Goal: Task Accomplishment & Management: Use online tool/utility

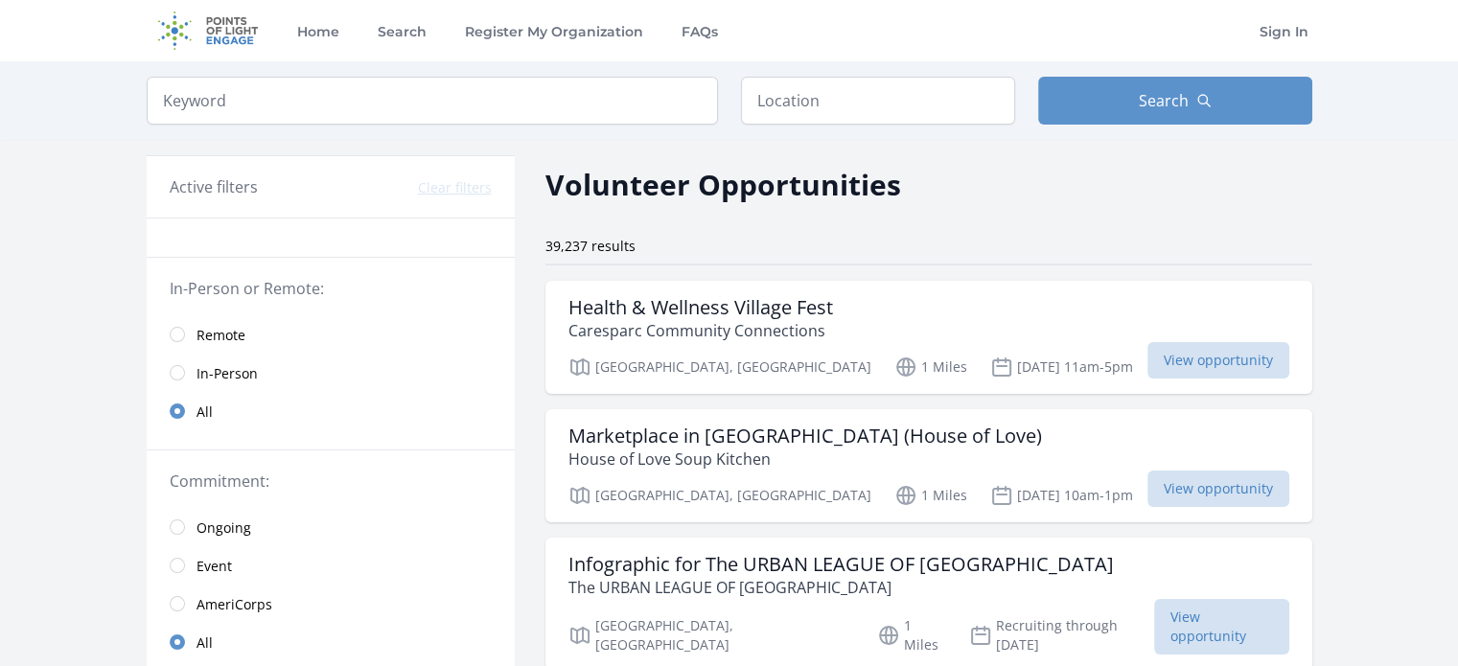
click at [210, 380] on span "In-Person" at bounding box center [227, 373] width 61 height 19
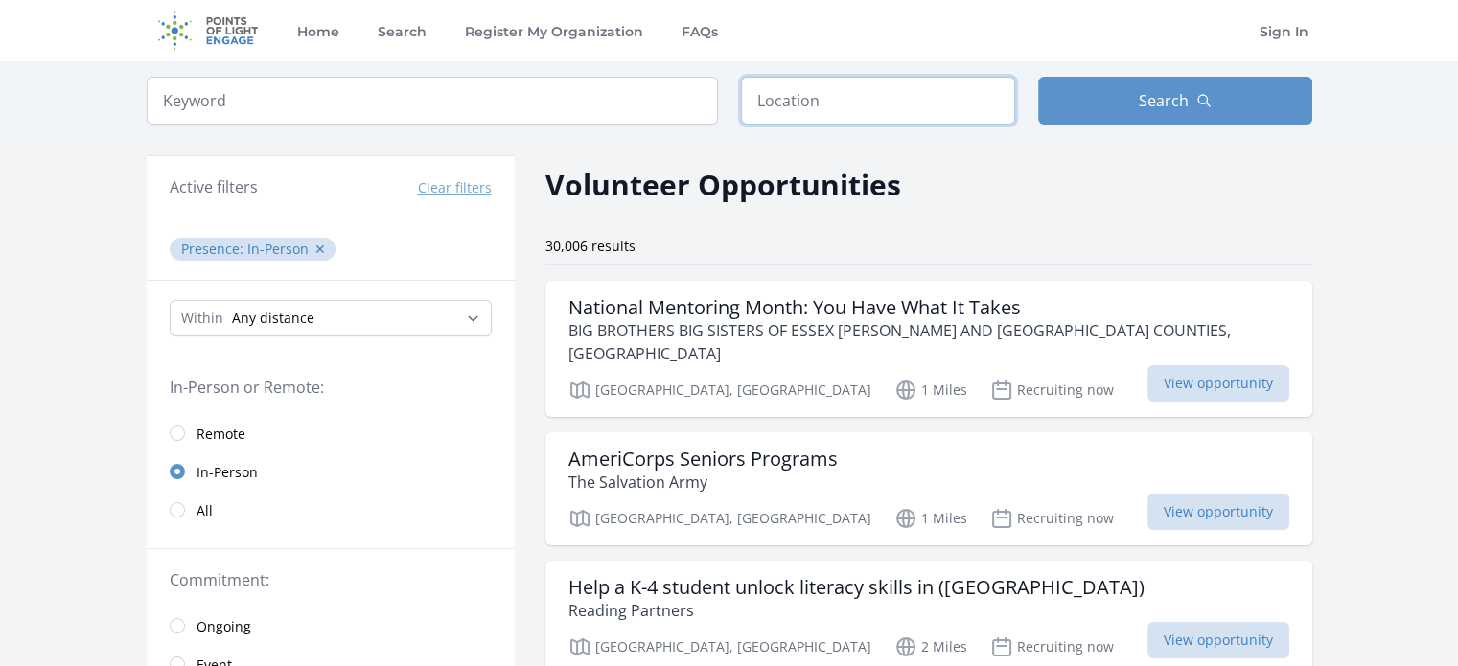
click at [805, 118] on input "text" at bounding box center [878, 101] width 274 height 48
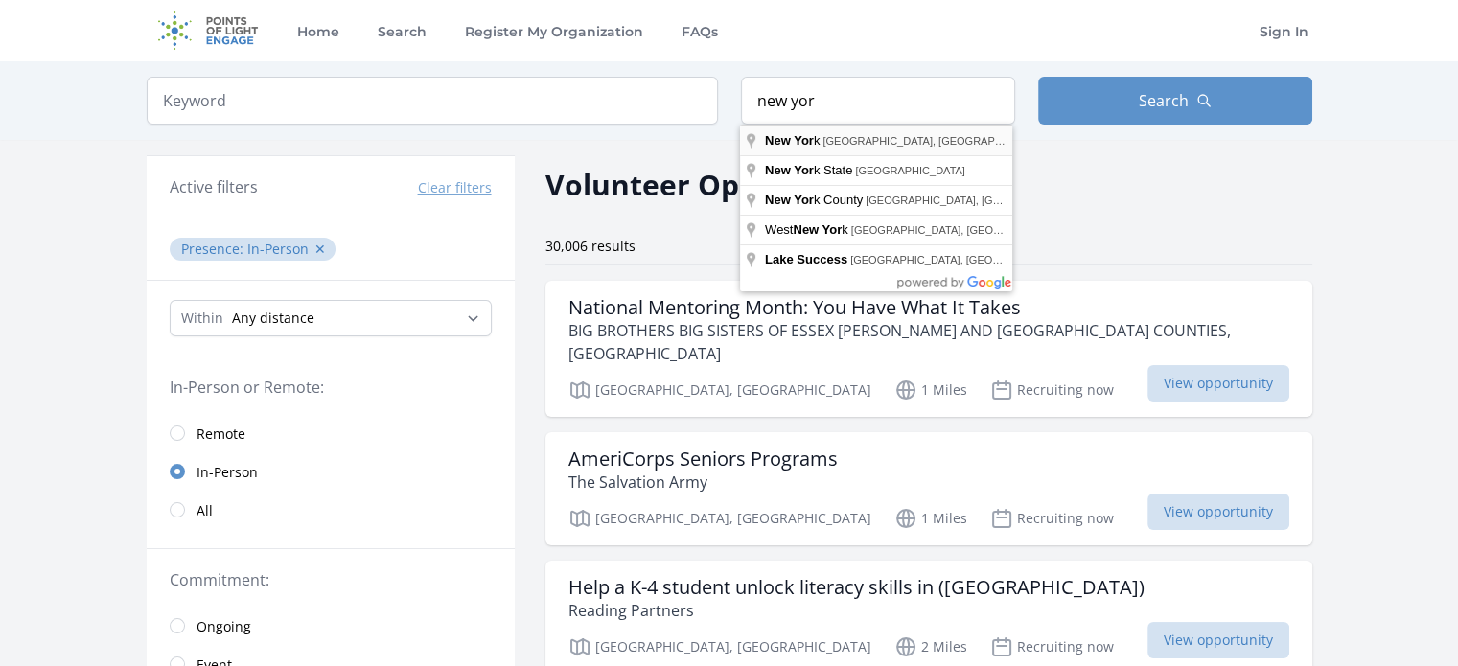
type input "[US_STATE], [GEOGRAPHIC_DATA], [GEOGRAPHIC_DATA]"
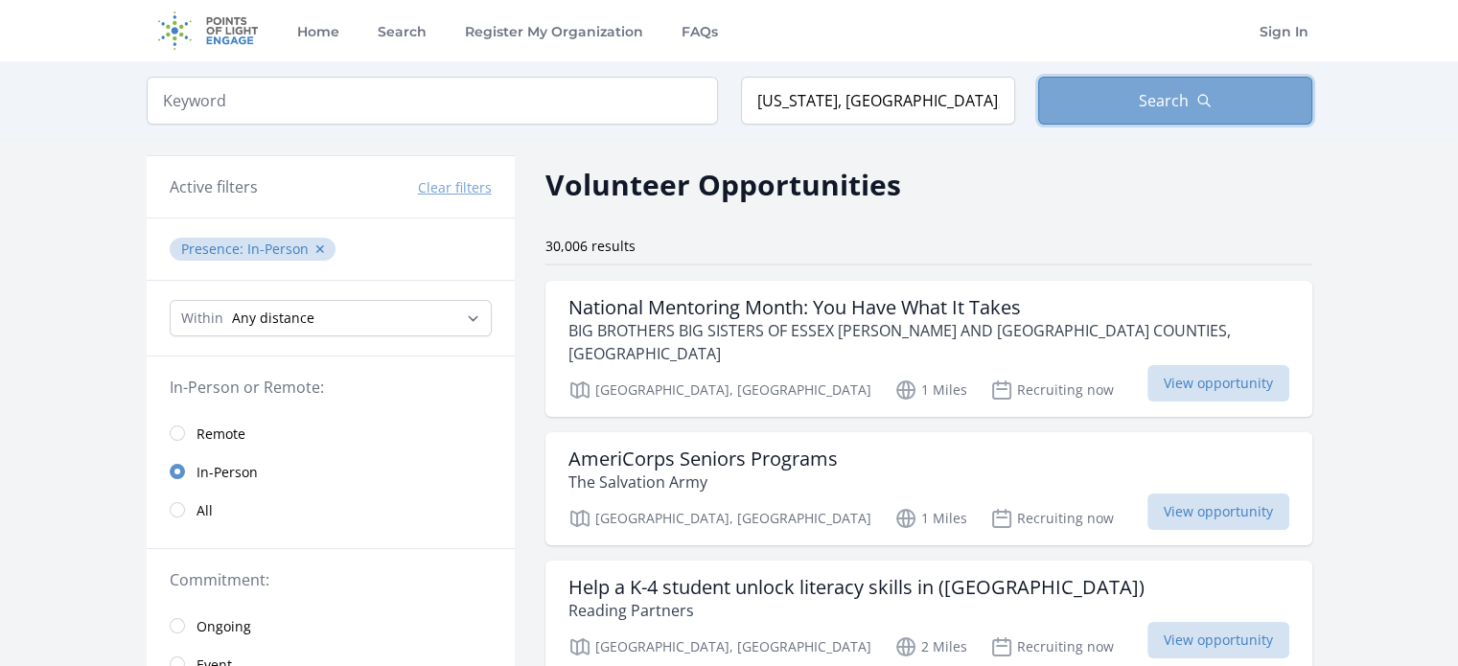
click at [1116, 105] on button "Search" at bounding box center [1175, 101] width 274 height 48
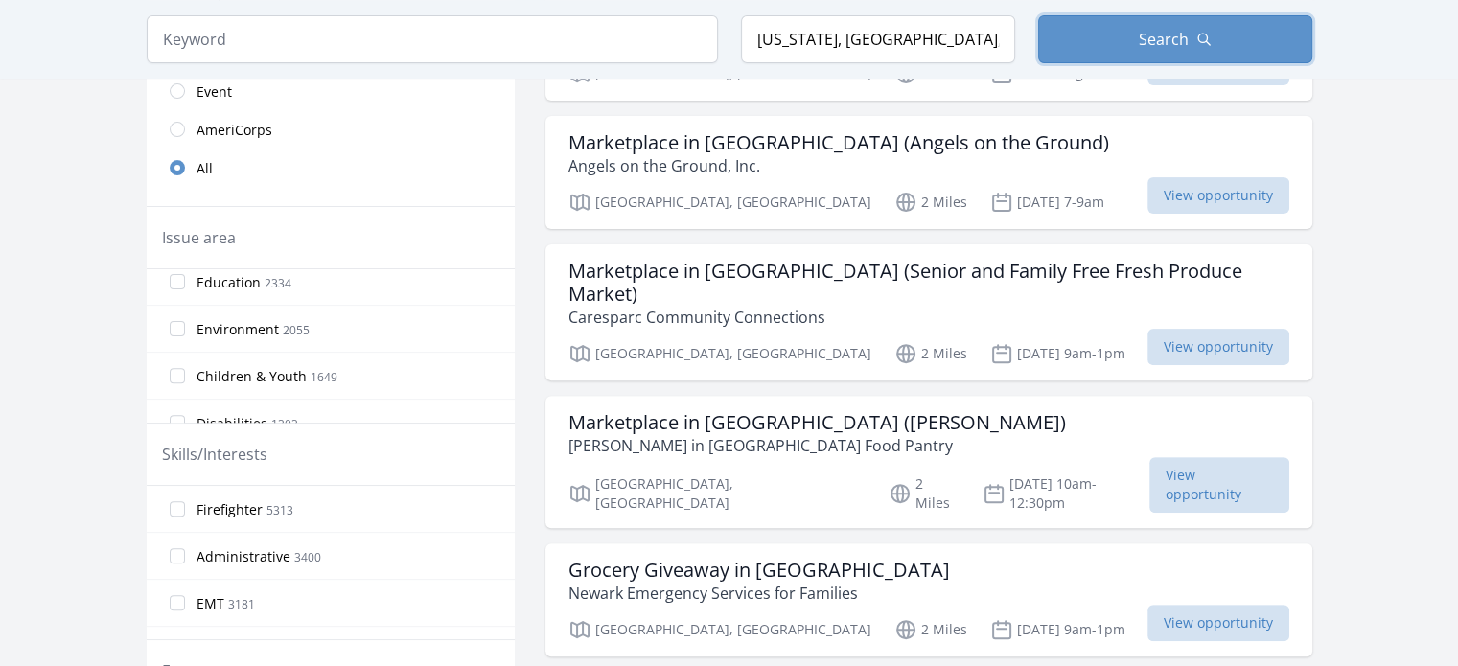
scroll to position [203, 0]
click at [257, 330] on span "Environment" at bounding box center [238, 324] width 82 height 19
click at [185, 330] on input "Environment 2055" at bounding box center [177, 323] width 15 height 15
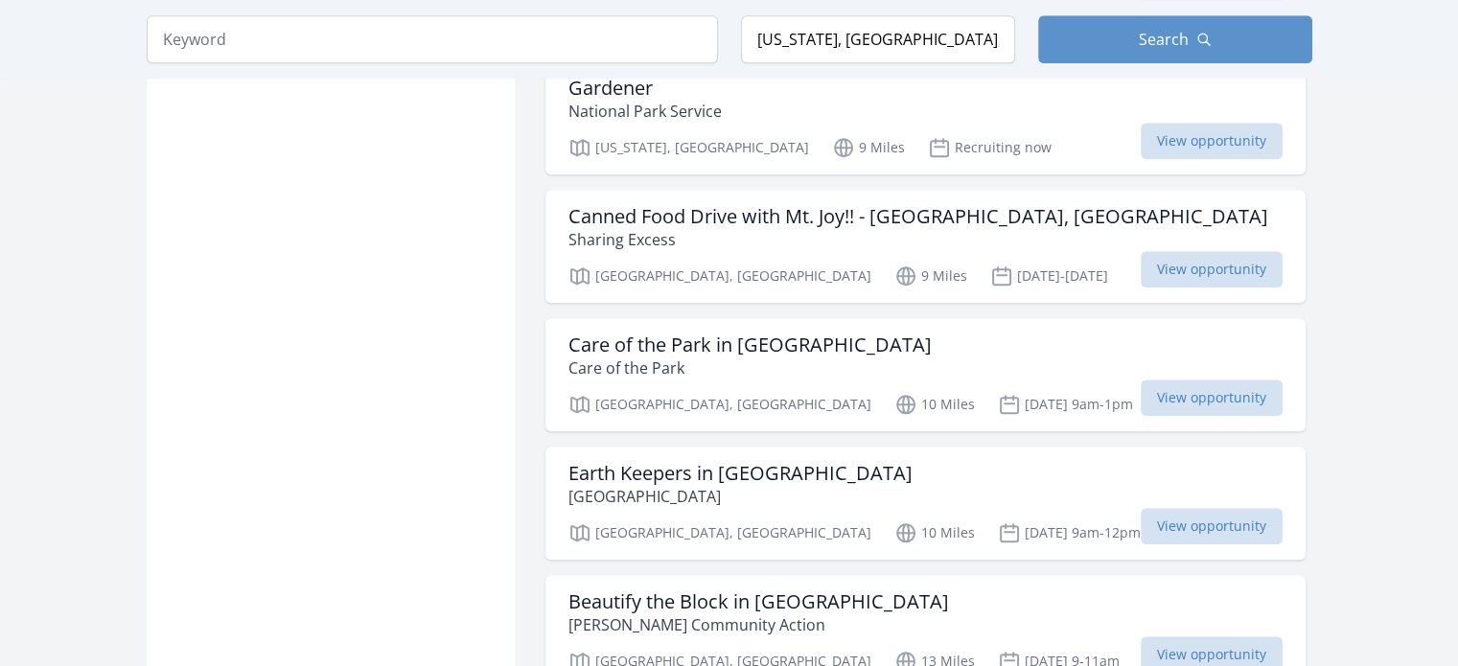
scroll to position [1891, 0]
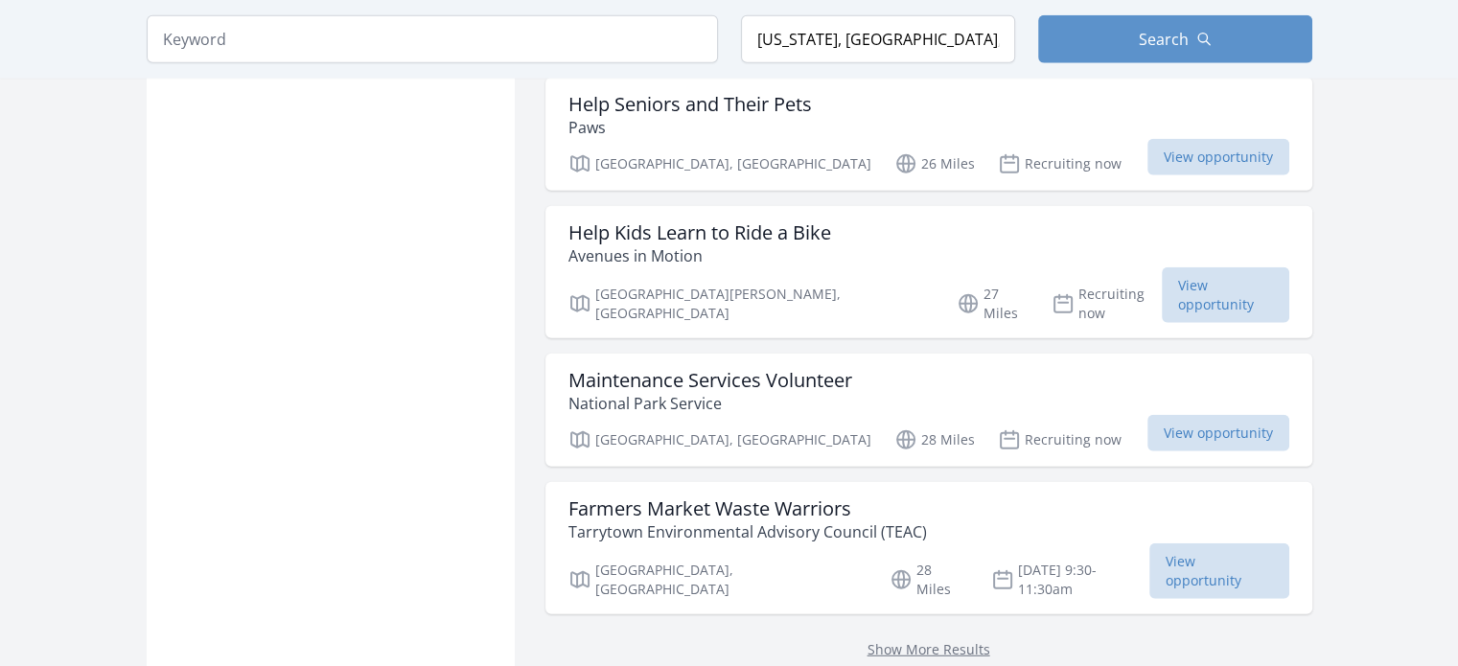
scroll to position [5015, 0]
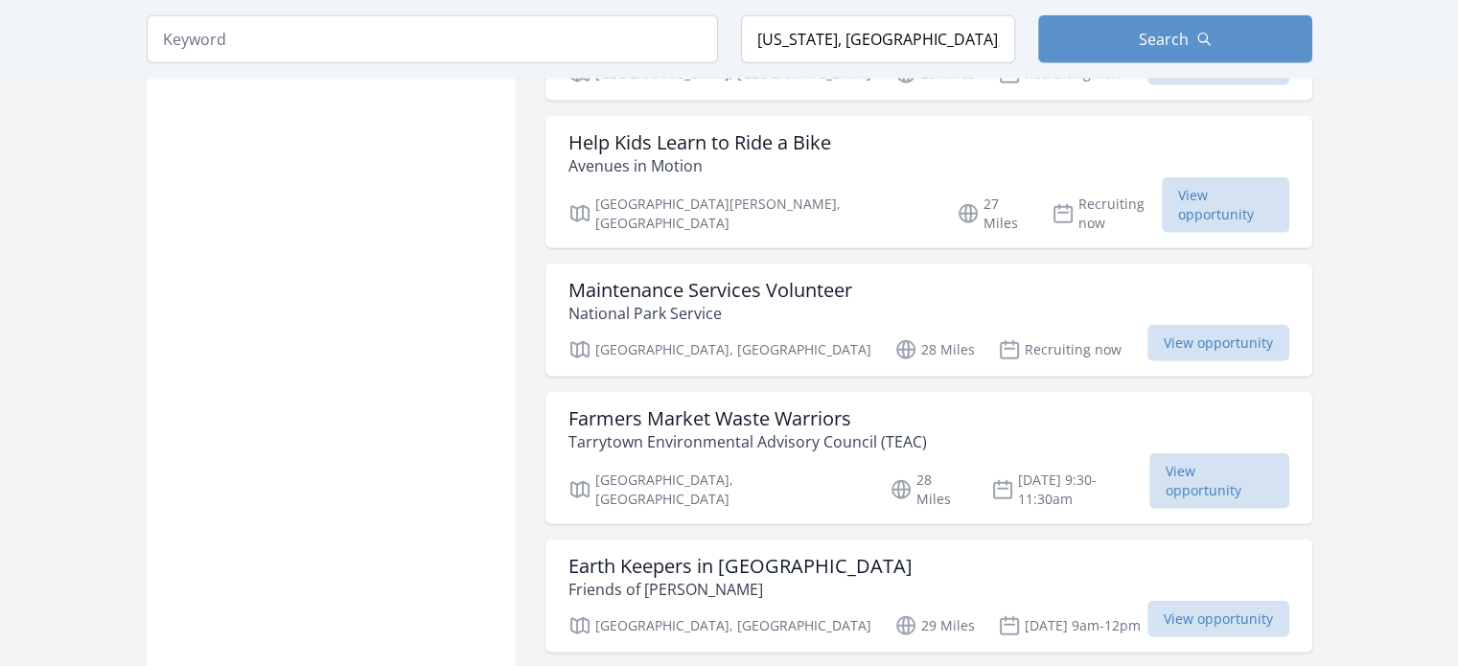
scroll to position [4760, 0]
